Goal: Information Seeking & Learning: Learn about a topic

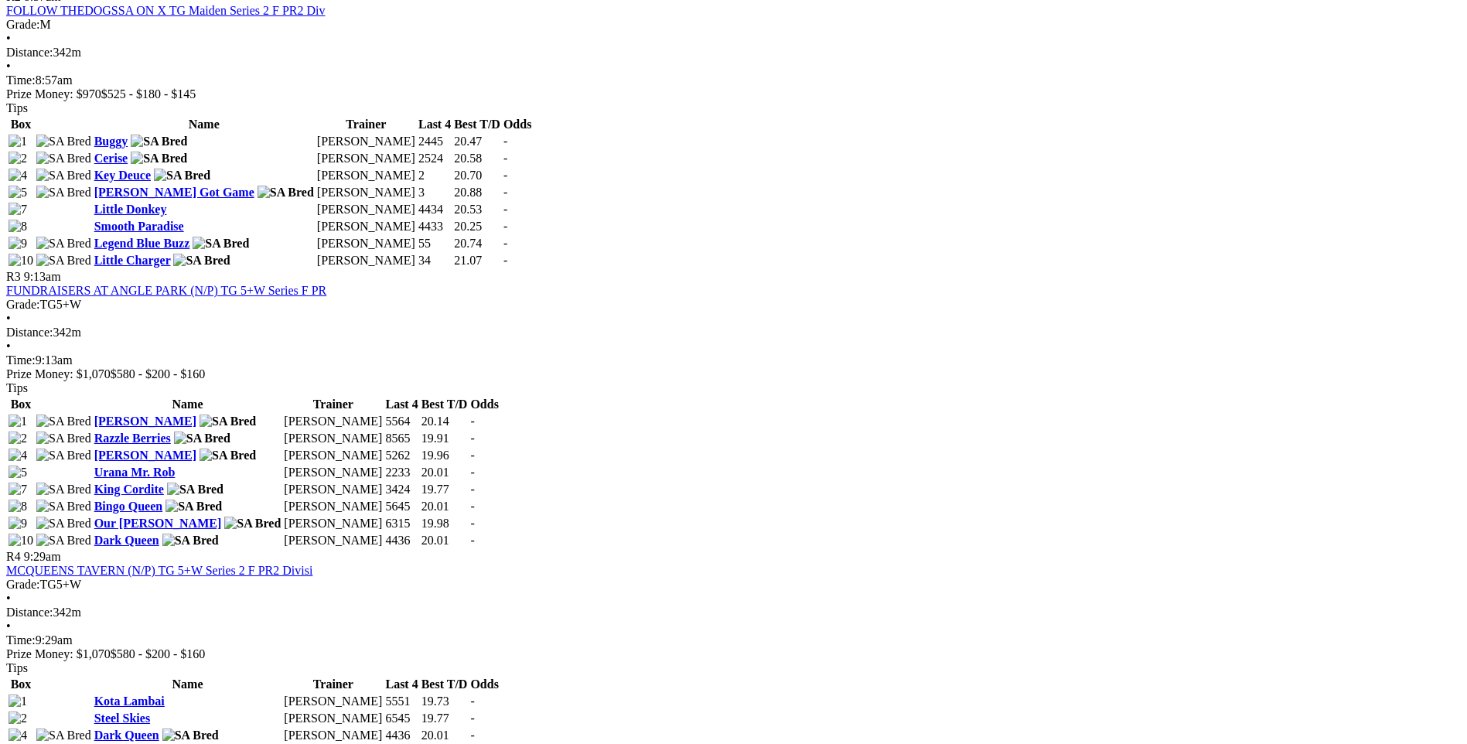
scroll to position [1623, 0]
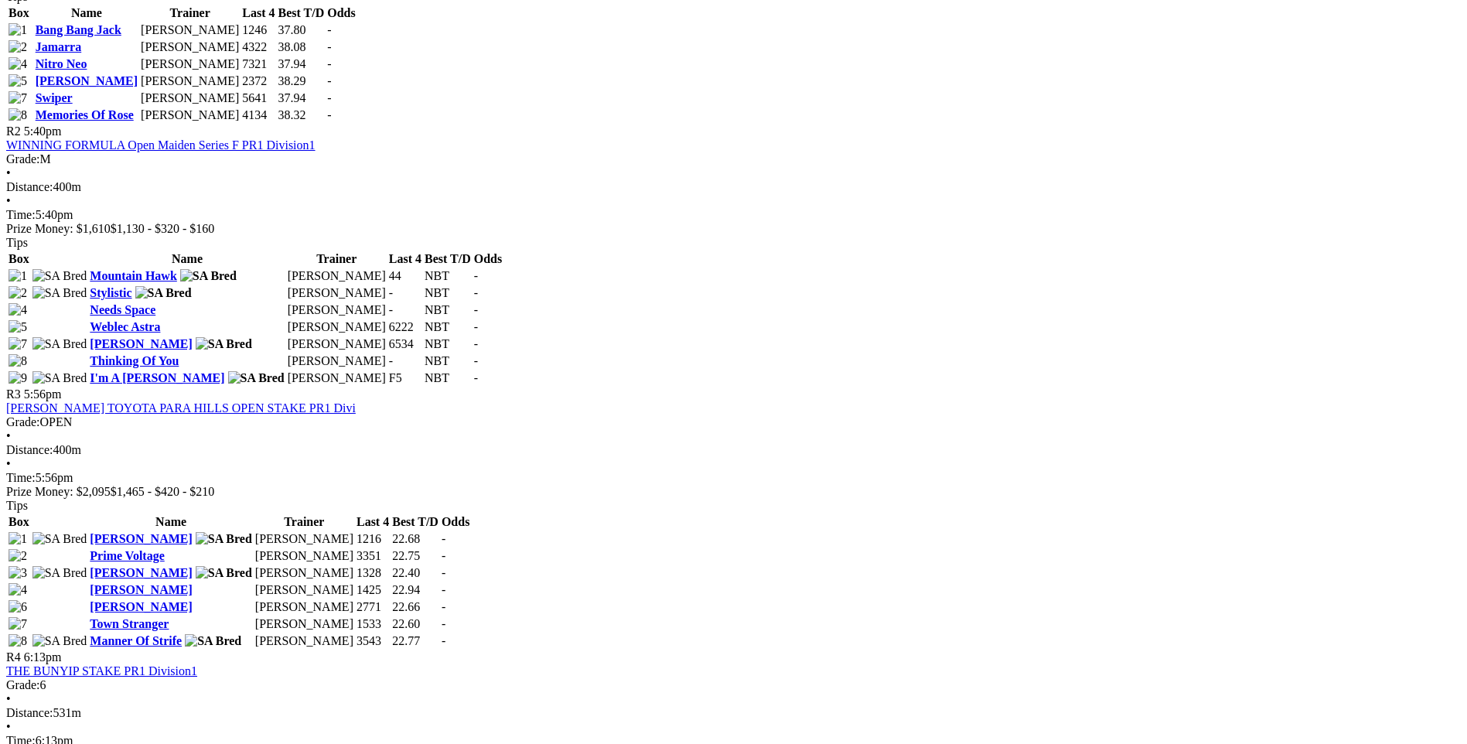
scroll to position [773, 0]
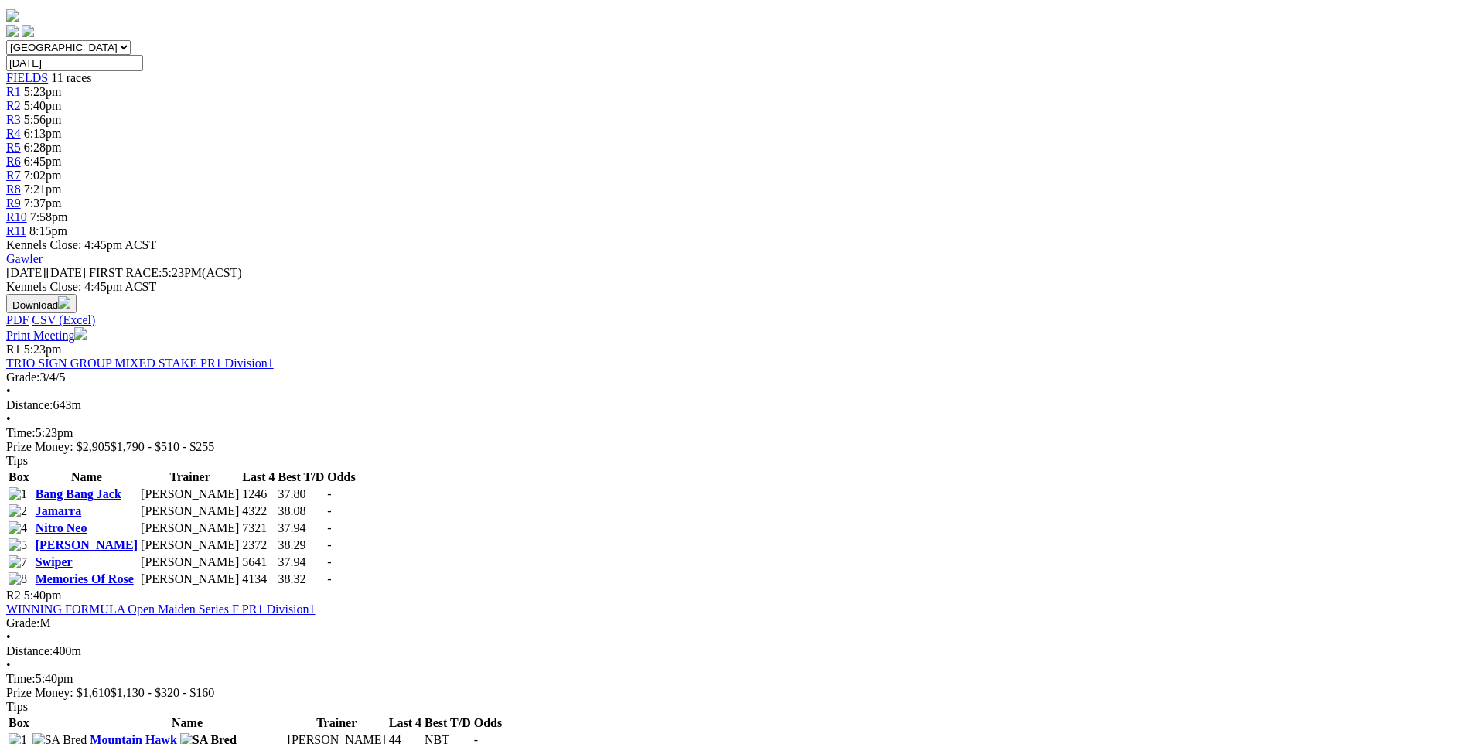
scroll to position [541, 0]
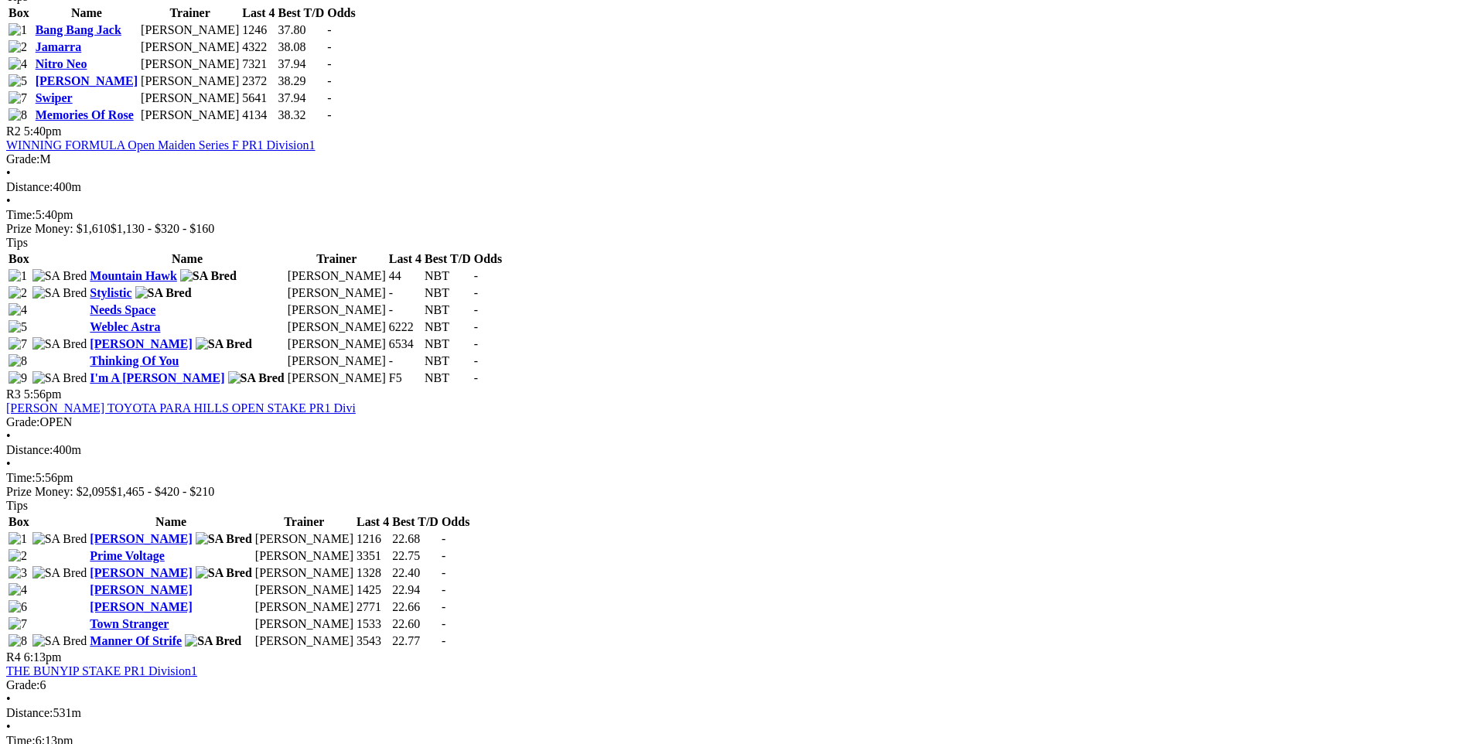
scroll to position [1005, 0]
